Goal: Transaction & Acquisition: Purchase product/service

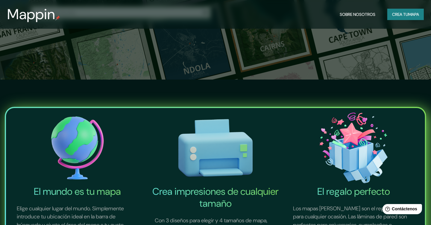
scroll to position [60, 0]
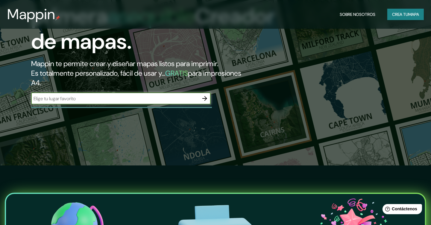
click at [151, 99] on input "text" at bounding box center [115, 98] width 168 height 7
type input "TOLUCA"
click at [204, 96] on icon "button" at bounding box center [204, 98] width 7 height 7
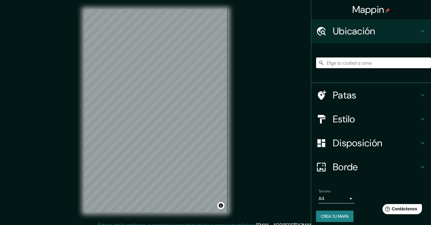
click at [360, 62] on input "Elige tu ciudad o zona" at bounding box center [373, 62] width 115 height 11
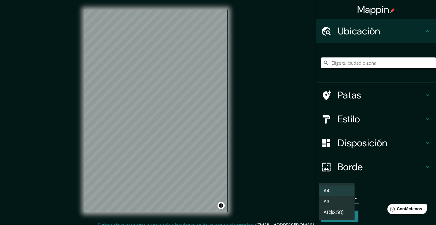
click at [341, 199] on body "Mappin Ubicación Patas Estilo Disposición Borde Elige un borde. Consejo : puede…" at bounding box center [218, 112] width 436 height 225
click at [341, 191] on li "A4" at bounding box center [336, 191] width 36 height 11
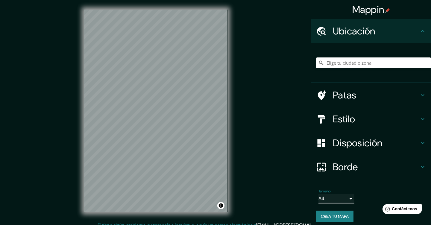
scroll to position [4, 0]
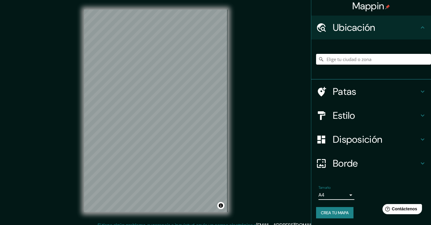
click at [345, 163] on font "Borde" at bounding box center [345, 163] width 25 height 13
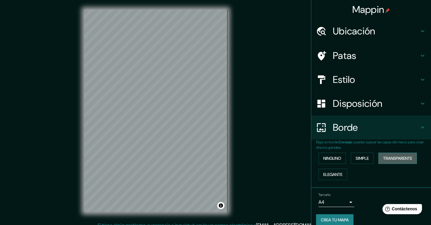
click at [392, 156] on font "Transparente" at bounding box center [397, 158] width 29 height 5
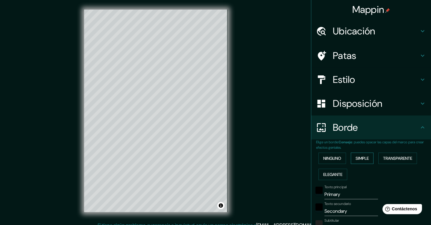
click at [356, 159] on font "Simple" at bounding box center [362, 158] width 13 height 5
click at [337, 160] on font "Ninguno" at bounding box center [332, 158] width 18 height 5
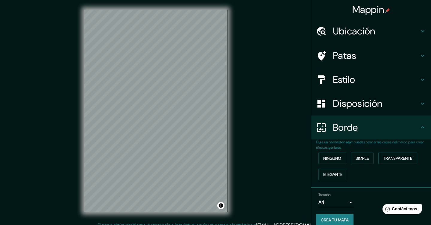
click at [354, 128] on h4 "Borde" at bounding box center [376, 128] width 86 height 12
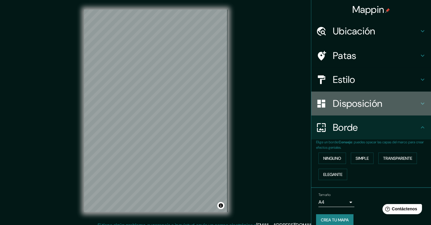
click at [352, 102] on font "Disposición" at bounding box center [357, 103] width 49 height 13
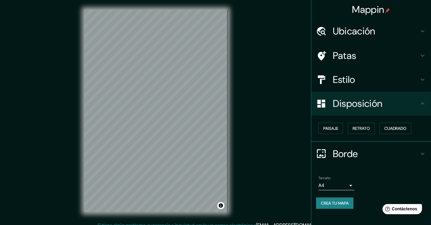
click at [357, 78] on h4 "Estilo" at bounding box center [376, 80] width 86 height 12
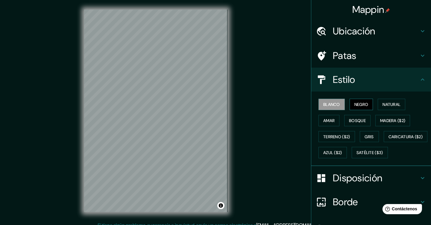
click at [361, 104] on font "Negro" at bounding box center [361, 104] width 14 height 5
click at [383, 102] on font "Natural" at bounding box center [392, 104] width 18 height 5
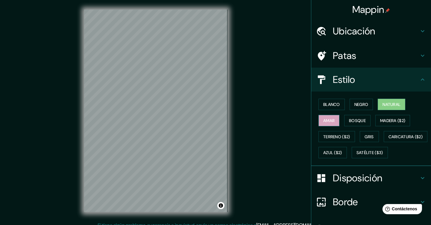
click at [330, 118] on font "Amar" at bounding box center [328, 120] width 11 height 5
click at [349, 119] on font "Bosque" at bounding box center [357, 120] width 17 height 5
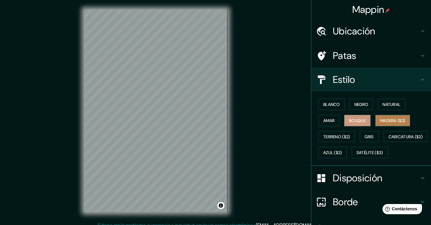
click at [382, 118] on font "Madera ($2)" at bounding box center [392, 120] width 25 height 5
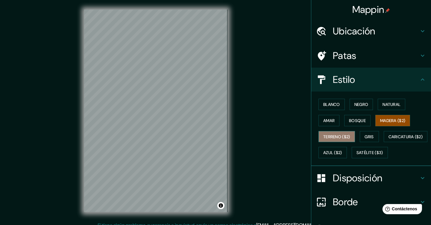
click at [338, 138] on font "Terreno ($2)" at bounding box center [336, 136] width 27 height 5
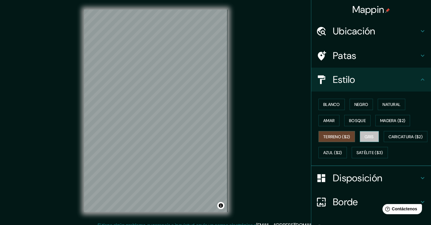
click at [360, 136] on button "Gris" at bounding box center [369, 136] width 19 height 11
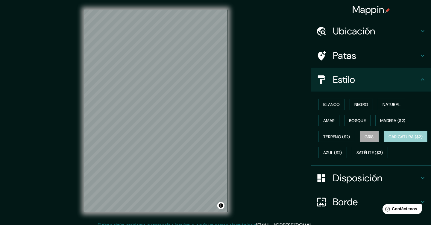
click at [389, 139] on font "Caricatura ($2)" at bounding box center [406, 136] width 34 height 5
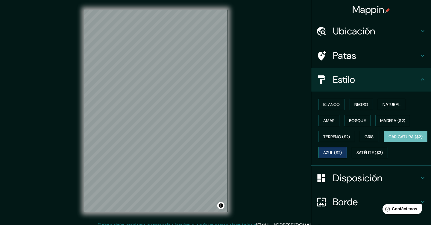
click at [342, 150] on font "Azul ($2)" at bounding box center [332, 152] width 19 height 5
click at [351, 55] on font "Patas" at bounding box center [345, 55] width 24 height 13
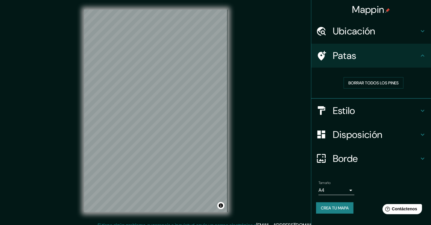
click at [353, 54] on font "Patas" at bounding box center [345, 55] width 24 height 13
click at [355, 39] on div "Ubicación" at bounding box center [371, 31] width 120 height 24
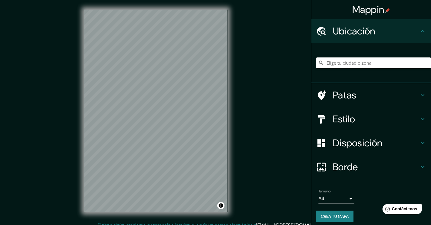
click at [355, 39] on div "Ubicación" at bounding box center [371, 31] width 120 height 24
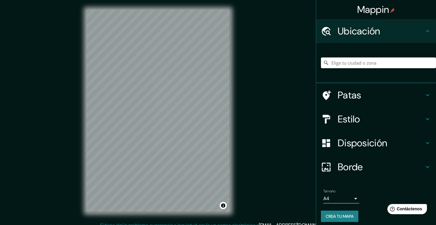
click at [335, 200] on body "Mappin Ubicación Patas Estilo Disposición Borde Elige un borde. Consejo : puede…" at bounding box center [218, 112] width 436 height 225
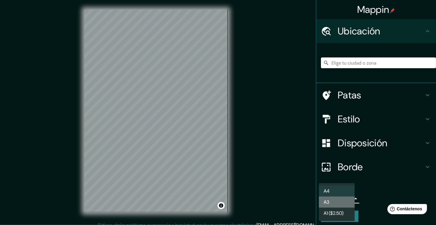
click at [336, 200] on li "A3" at bounding box center [336, 202] width 36 height 11
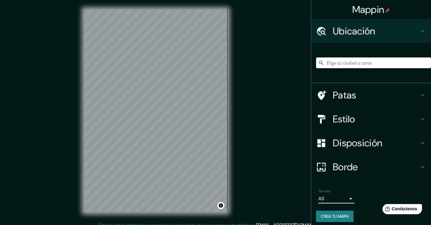
click at [336, 200] on body "Mappin Ubicación Patas Estilo Disposición Borde Elige un borde. Consejo : puede…" at bounding box center [215, 112] width 431 height 225
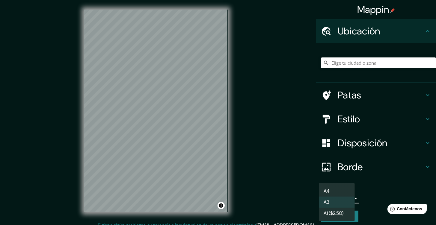
click at [336, 191] on li "A4" at bounding box center [336, 191] width 36 height 11
type input "single"
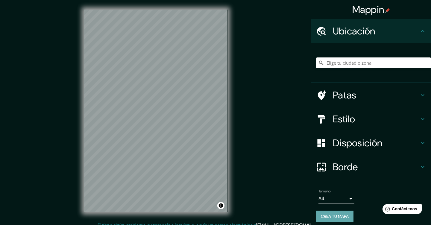
click at [340, 218] on font "Crea tu mapa" at bounding box center [335, 216] width 28 height 5
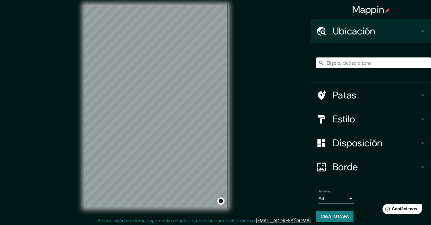
scroll to position [6, 0]
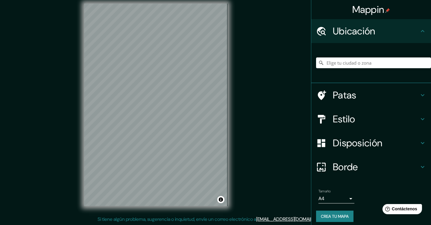
click at [329, 213] on font "Crea tu mapa" at bounding box center [335, 217] width 28 height 8
click at [382, 33] on h4 "Ubicación" at bounding box center [376, 31] width 86 height 12
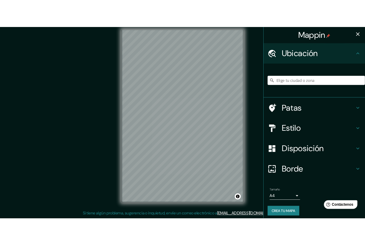
scroll to position [4, 0]
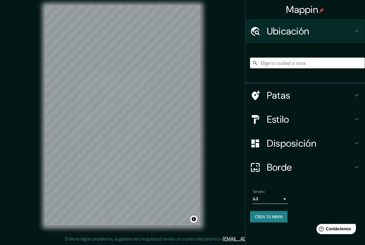
click at [295, 142] on font "Disposición" at bounding box center [291, 143] width 49 height 13
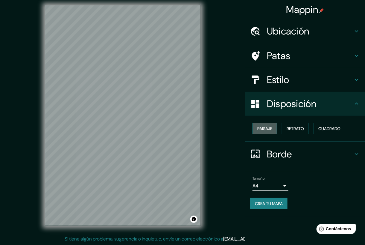
click at [274, 127] on button "Paisaje" at bounding box center [265, 128] width 25 height 11
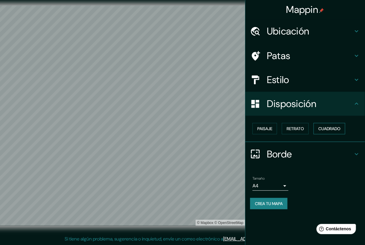
click at [320, 127] on font "Cuadrado" at bounding box center [329, 128] width 22 height 5
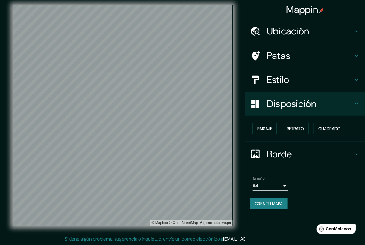
click at [267, 130] on font "Paisaje" at bounding box center [264, 128] width 15 height 5
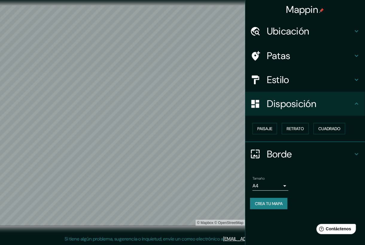
click at [293, 84] on h4 "Estilo" at bounding box center [310, 80] width 86 height 12
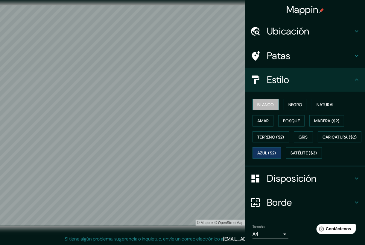
click at [265, 106] on font "Blanco" at bounding box center [265, 104] width 17 height 5
click at [292, 109] on button "Negro" at bounding box center [296, 104] width 24 height 11
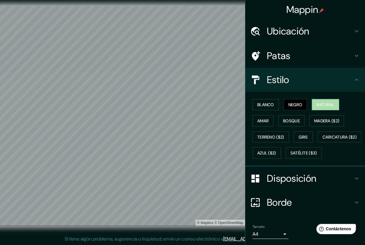
click at [317, 107] on font "Natural" at bounding box center [326, 104] width 18 height 5
click at [267, 119] on button "Amar" at bounding box center [263, 120] width 21 height 11
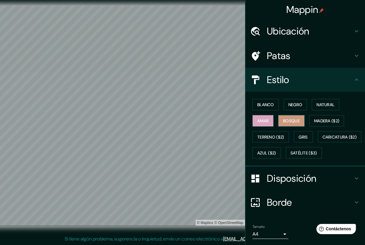
click at [283, 119] on font "Bosque" at bounding box center [291, 120] width 17 height 5
click at [314, 117] on font "Madera ($2)" at bounding box center [326, 121] width 25 height 8
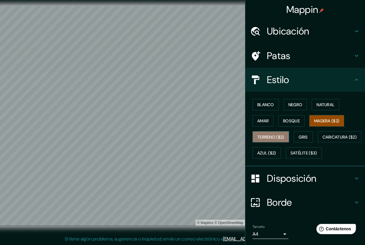
click at [278, 133] on font "Terreno ($2)" at bounding box center [270, 137] width 27 height 8
click at [331, 122] on font "Madera ($2)" at bounding box center [326, 120] width 25 height 5
click at [304, 133] on font "Gris" at bounding box center [303, 137] width 9 height 8
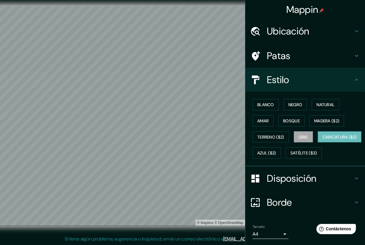
click at [323, 139] on font "Caricatura ($2)" at bounding box center [340, 136] width 34 height 5
click at [276, 151] on font "Azul ($2)" at bounding box center [266, 152] width 19 height 5
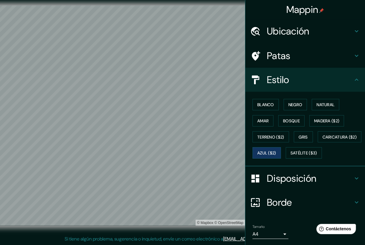
click at [310, 78] on h4 "Estilo" at bounding box center [310, 80] width 86 height 12
click at [353, 77] on icon at bounding box center [356, 79] width 7 height 7
click at [353, 78] on icon at bounding box center [356, 79] width 7 height 7
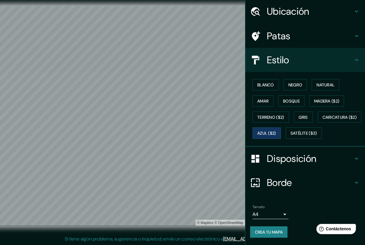
scroll to position [30, 0]
click at [266, 225] on font "Crea tu mapa" at bounding box center [269, 231] width 28 height 5
